Goal: Information Seeking & Learning: Compare options

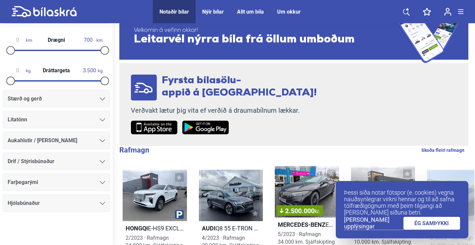
scroll to position [22, 0]
click at [100, 100] on icon at bounding box center [102, 98] width 5 height 3
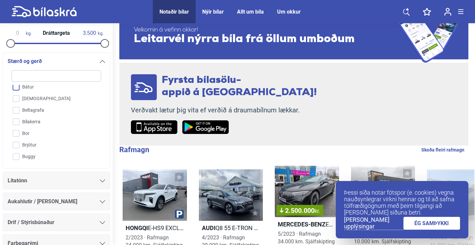
scroll to position [40, 0]
click at [158, 136] on div "Fyrsta bílasölu- appið á [GEOGRAPHIC_DATA]! Verðvakt lætur þig vita ef verðið á…" at bounding box center [223, 104] width 209 height 83
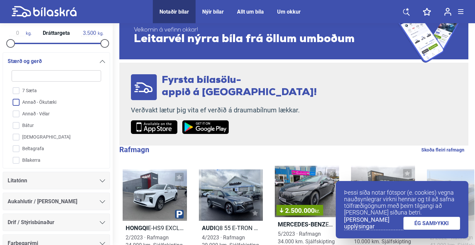
click at [60, 102] on input "Annað - Ökutæki" at bounding box center [52, 103] width 90 height 12
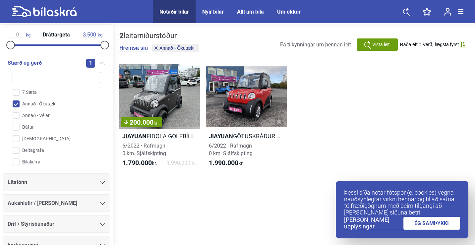
click at [19, 104] on input "Annað - Ökutæki" at bounding box center [52, 104] width 90 height 12
checkbox input "false"
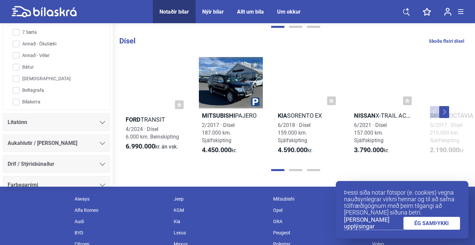
scroll to position [720, 0]
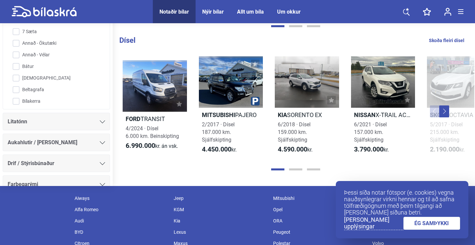
click at [447, 44] on link "Skoða fleiri dísel" at bounding box center [446, 40] width 35 height 9
checkbox input "true"
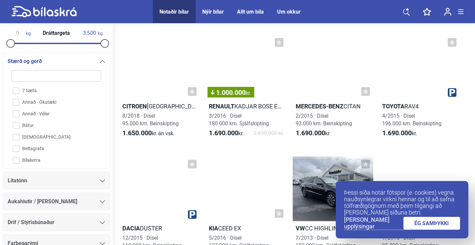
scroll to position [1363, 0]
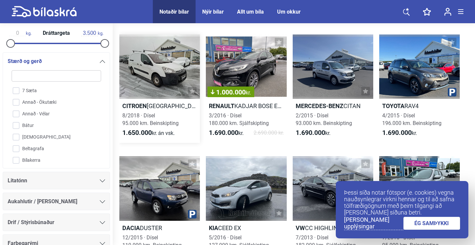
click at [152, 64] on div at bounding box center [159, 66] width 81 height 65
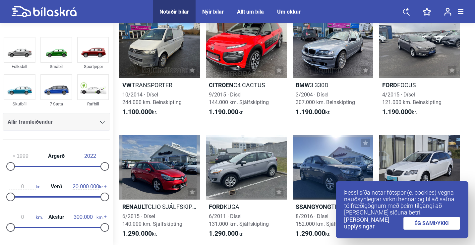
scroll to position [652, 0]
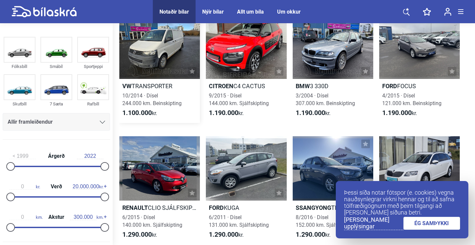
click at [156, 76] on div at bounding box center [159, 46] width 81 height 65
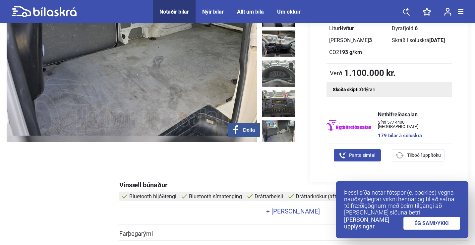
scroll to position [118, 0]
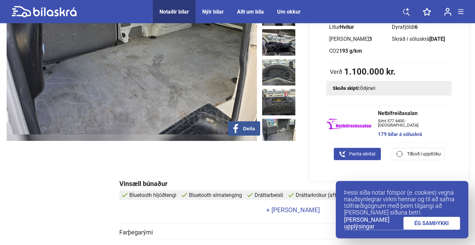
click at [277, 119] on img at bounding box center [278, 132] width 33 height 27
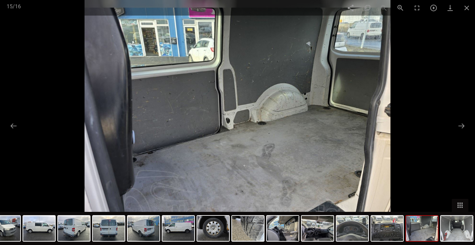
scroll to position [652, 0]
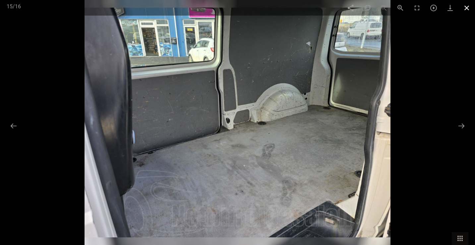
click at [467, 10] on span at bounding box center [467, 8] width 17 height 16
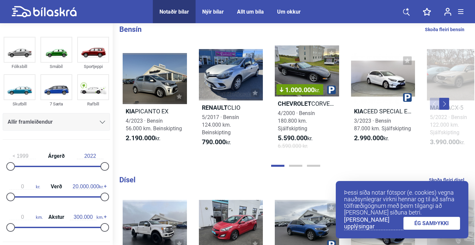
scroll to position [593, 0]
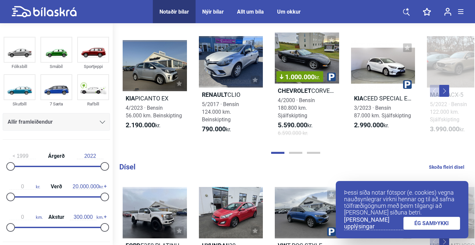
checkbox input "true"
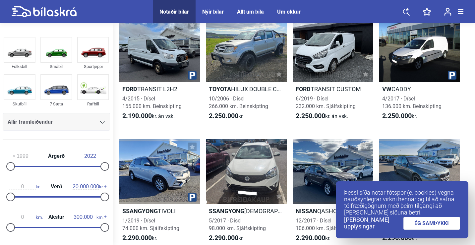
scroll to position [2479, 0]
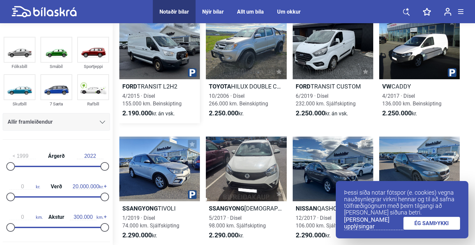
click at [144, 65] on div at bounding box center [159, 47] width 81 height 65
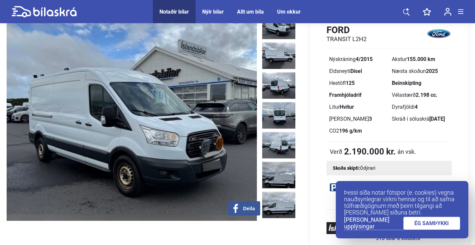
scroll to position [37, 0]
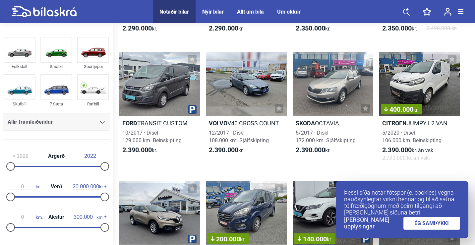
scroll to position [2831, 0]
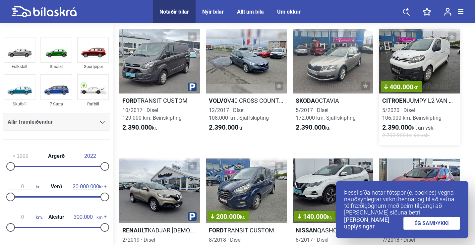
click at [440, 64] on div "400.000 kr." at bounding box center [419, 61] width 81 height 65
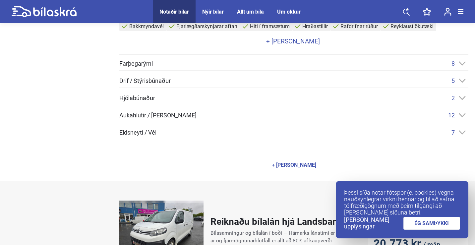
scroll to position [313, 0]
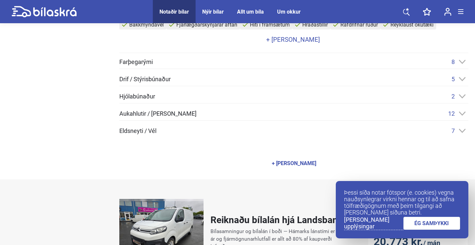
click at [159, 114] on span "Aukahlutir / [PERSON_NAME]" at bounding box center [157, 114] width 77 height 6
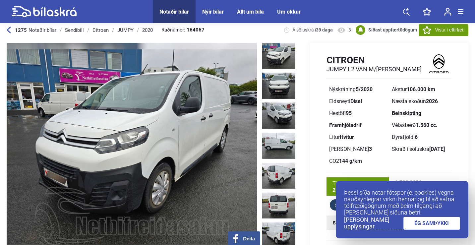
scroll to position [7, 0]
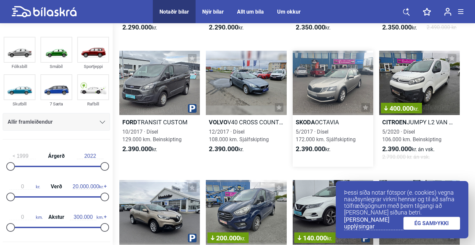
scroll to position [2809, 0]
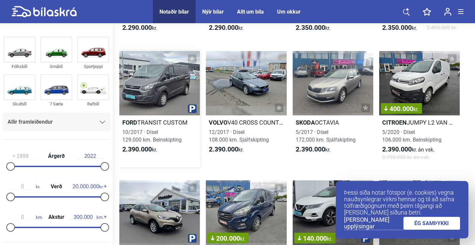
click at [156, 90] on div at bounding box center [159, 83] width 81 height 65
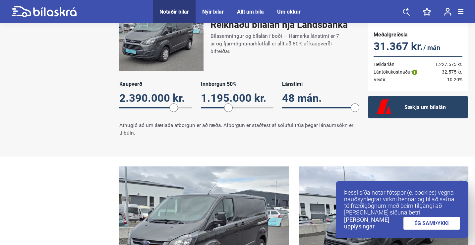
scroll to position [505, 0]
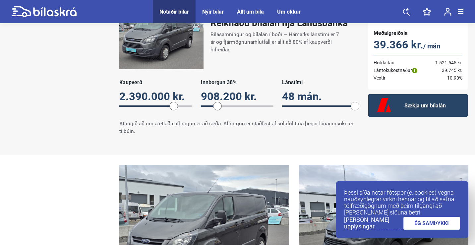
drag, startPoint x: 229, startPoint y: 104, endPoint x: 218, endPoint y: 104, distance: 11.3
click at [218, 104] on span at bounding box center [217, 106] width 9 height 9
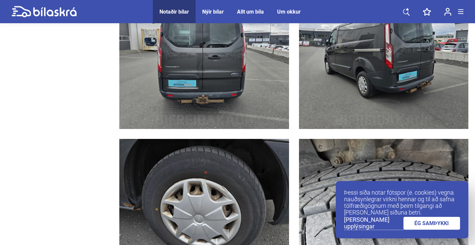
scroll to position [1246, 0]
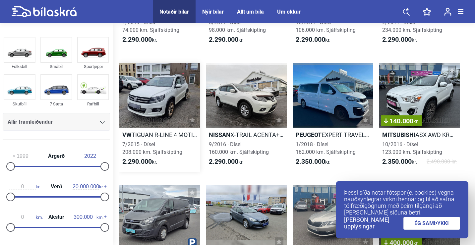
scroll to position [2676, 0]
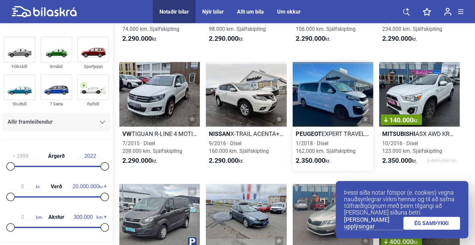
click at [331, 107] on div at bounding box center [333, 94] width 81 height 65
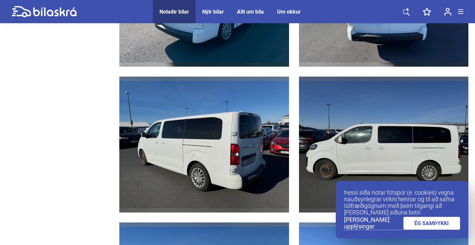
scroll to position [864, 0]
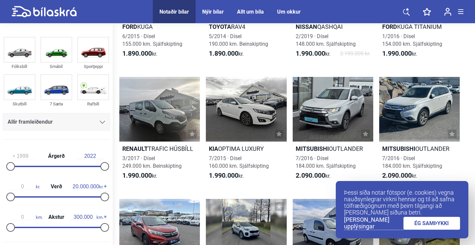
scroll to position [2049, 0]
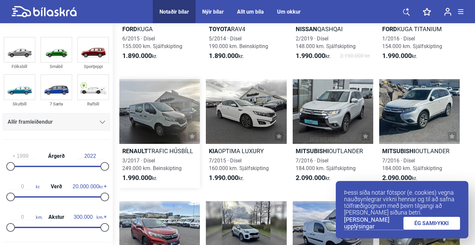
click at [177, 103] on div at bounding box center [159, 111] width 81 height 65
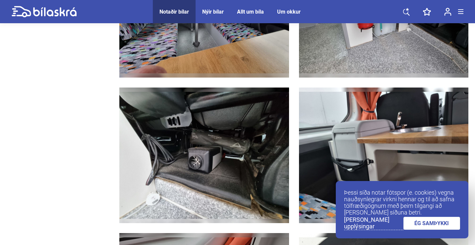
scroll to position [2764, 0]
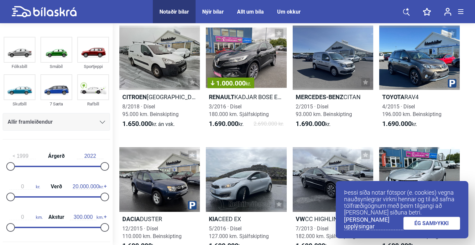
scroll to position [1371, 0]
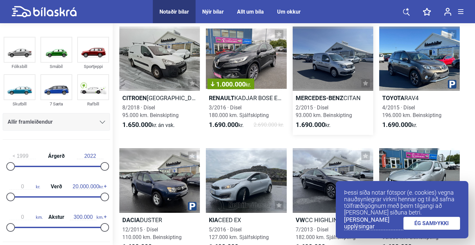
click at [336, 77] on div at bounding box center [333, 59] width 81 height 65
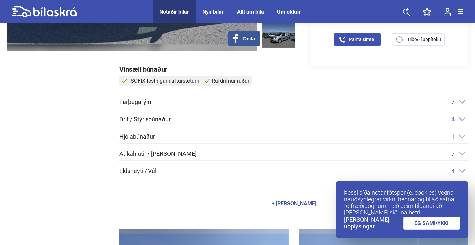
scroll to position [218, 0]
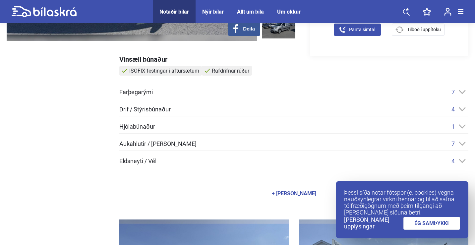
click at [144, 126] on span "Hjólabúnaður" at bounding box center [137, 127] width 36 height 6
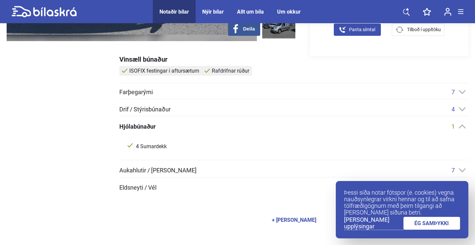
click at [144, 126] on span "Hjólabúnaður" at bounding box center [137, 127] width 36 height 6
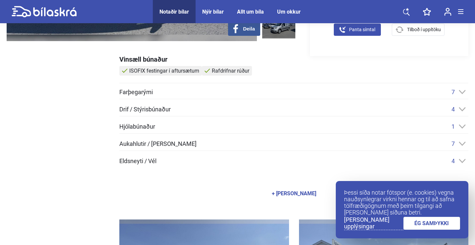
click at [144, 109] on span "Drif / Stýrisbúnaður" at bounding box center [144, 109] width 51 height 6
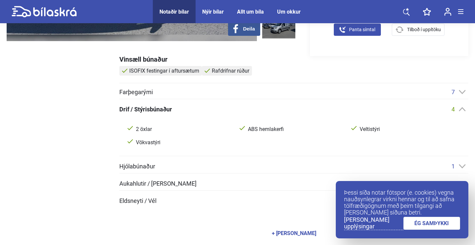
click at [144, 109] on span "Drif / Stýrisbúnaður" at bounding box center [145, 109] width 53 height 6
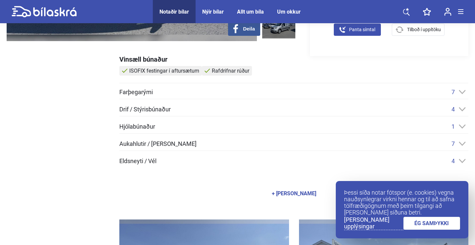
click at [142, 94] on span "Farþegarými" at bounding box center [135, 92] width 33 height 6
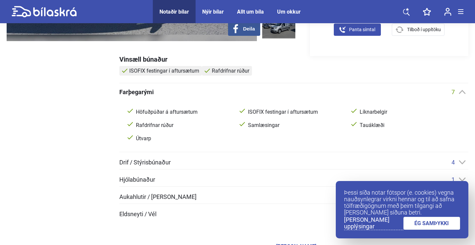
click at [142, 94] on span "Farþegarými" at bounding box center [136, 92] width 34 height 6
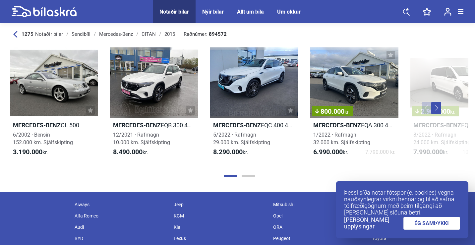
scroll to position [2486, 0]
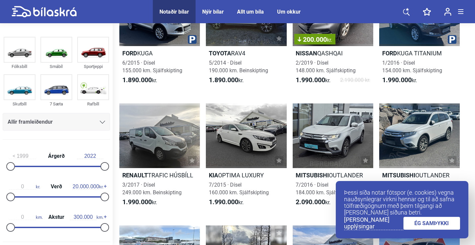
scroll to position [2027, 0]
